Goal: Find specific page/section: Find specific page/section

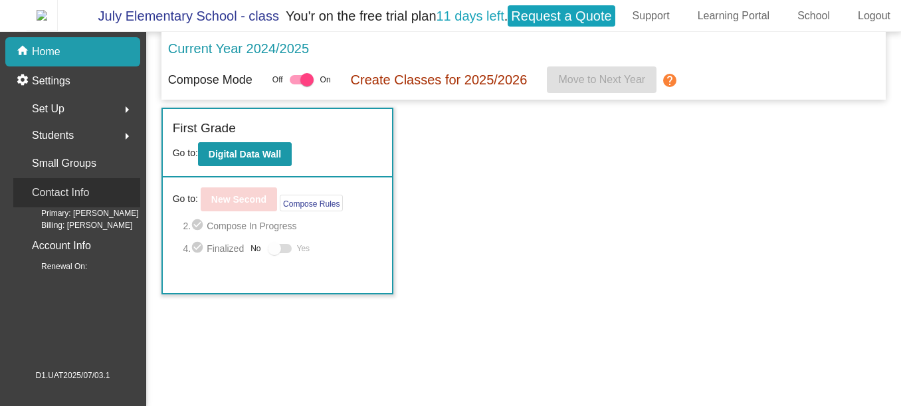
click at [76, 195] on p "Contact Info" at bounding box center [60, 192] width 57 height 19
